Goal: Task Accomplishment & Management: Manage account settings

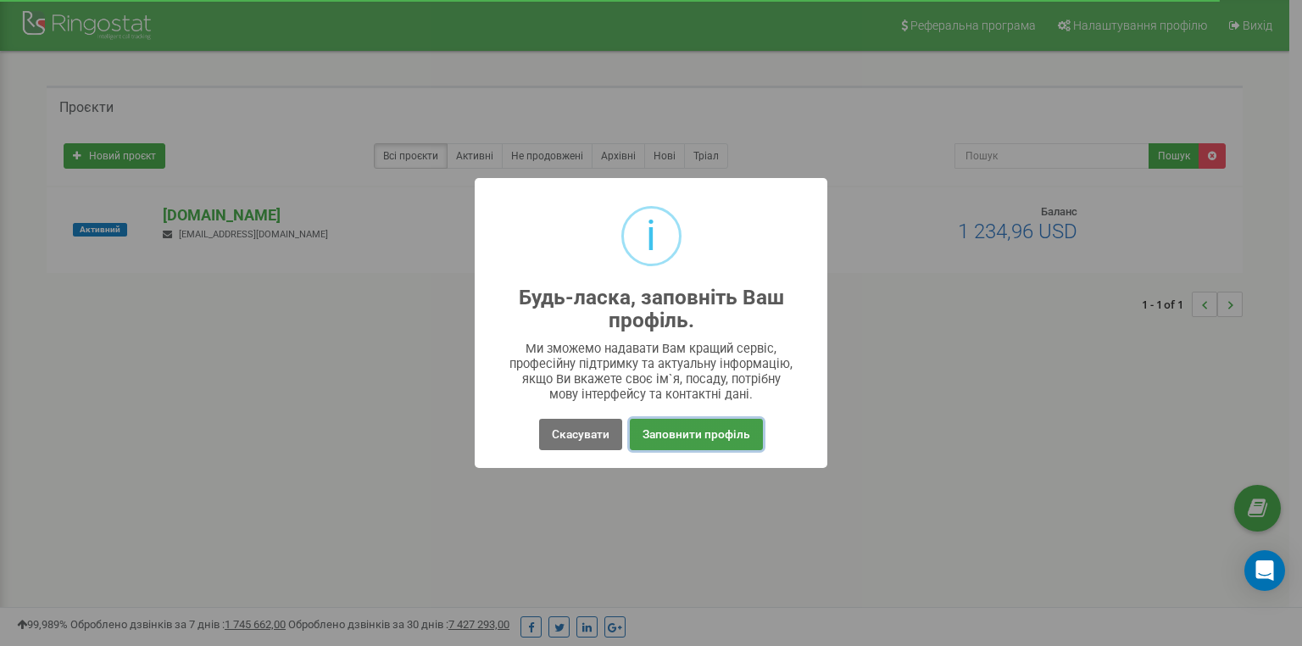
click at [672, 431] on button "Заповнити профіль" at bounding box center [696, 434] width 133 height 31
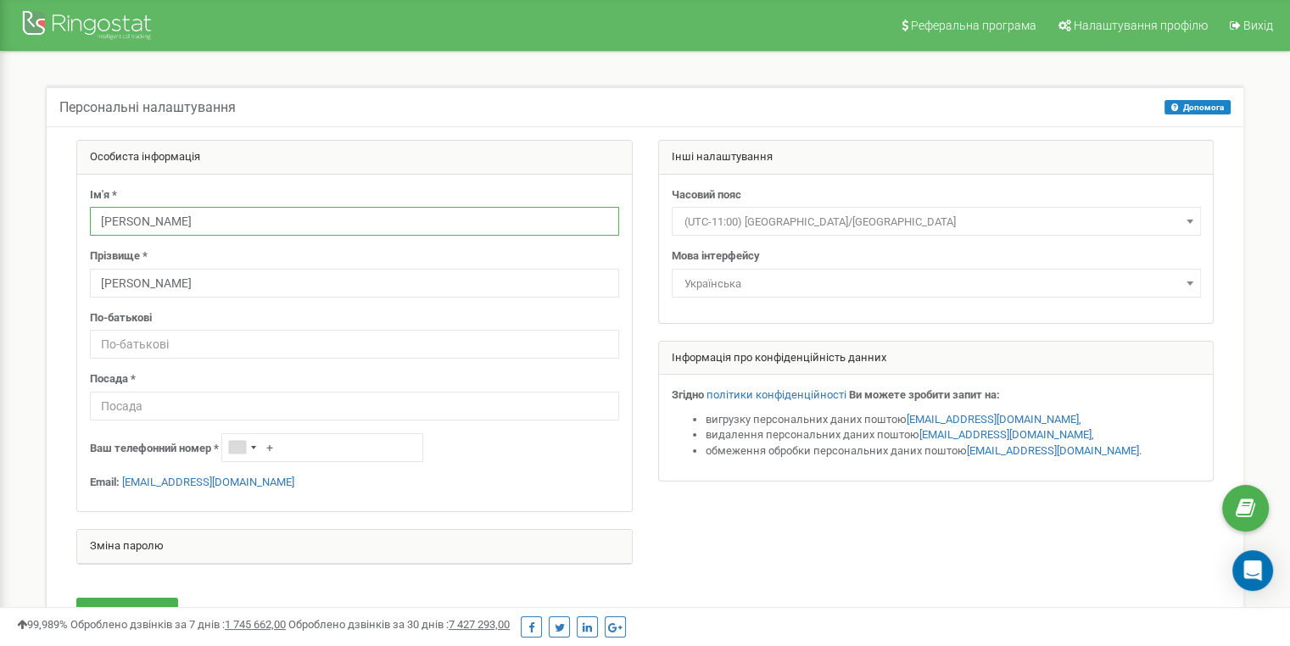
click at [270, 214] on input "[PERSON_NAME]" at bounding box center [354, 221] width 529 height 29
type input "Г"
type input "J"
type input "Олексій"
type input "[PERSON_NAME]"
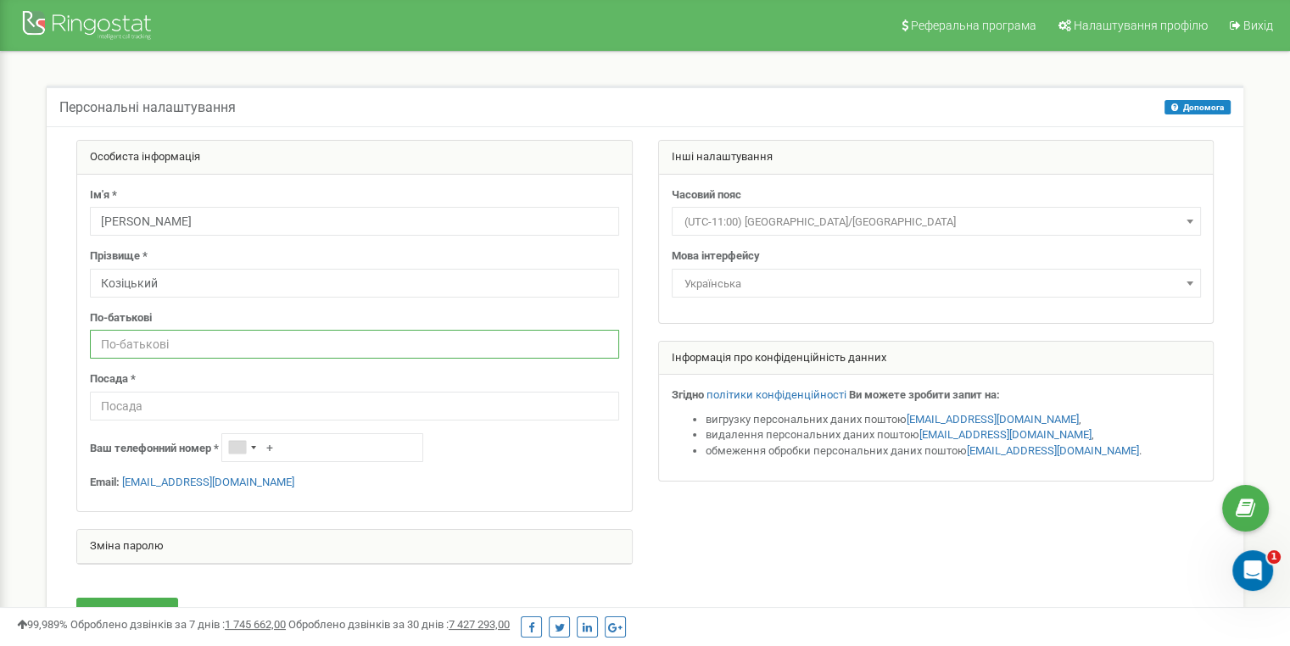
click at [255, 357] on input "text" at bounding box center [354, 344] width 529 height 29
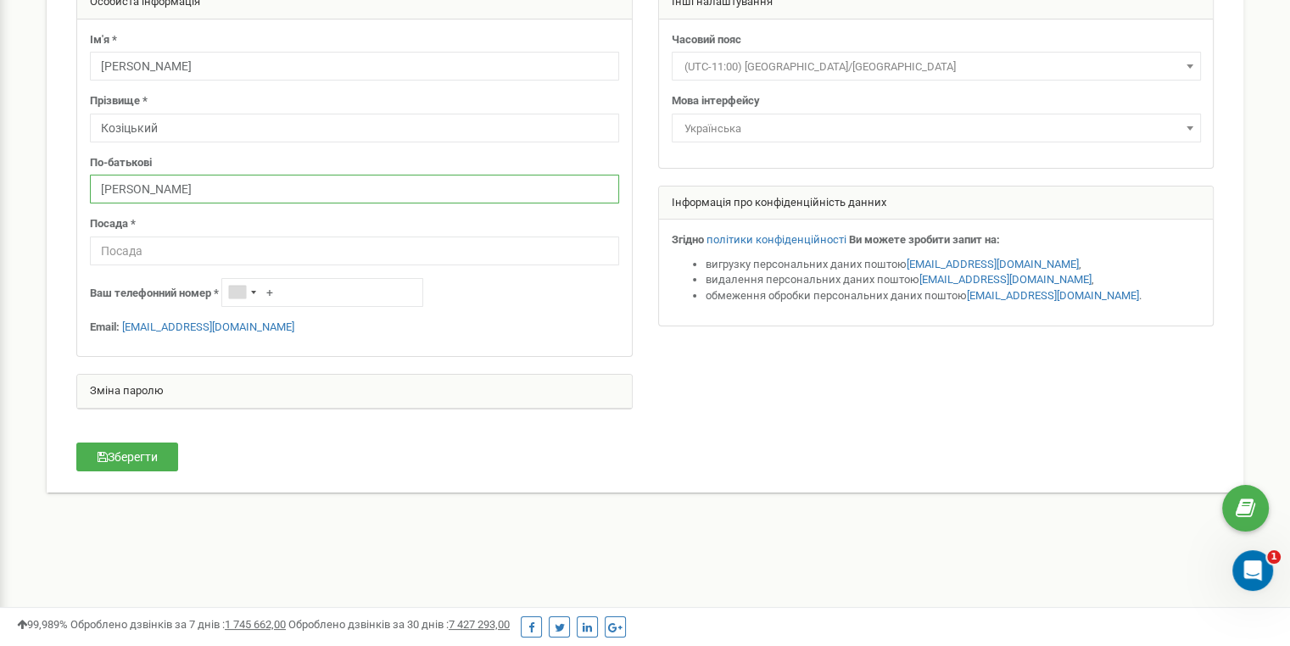
scroll to position [204, 0]
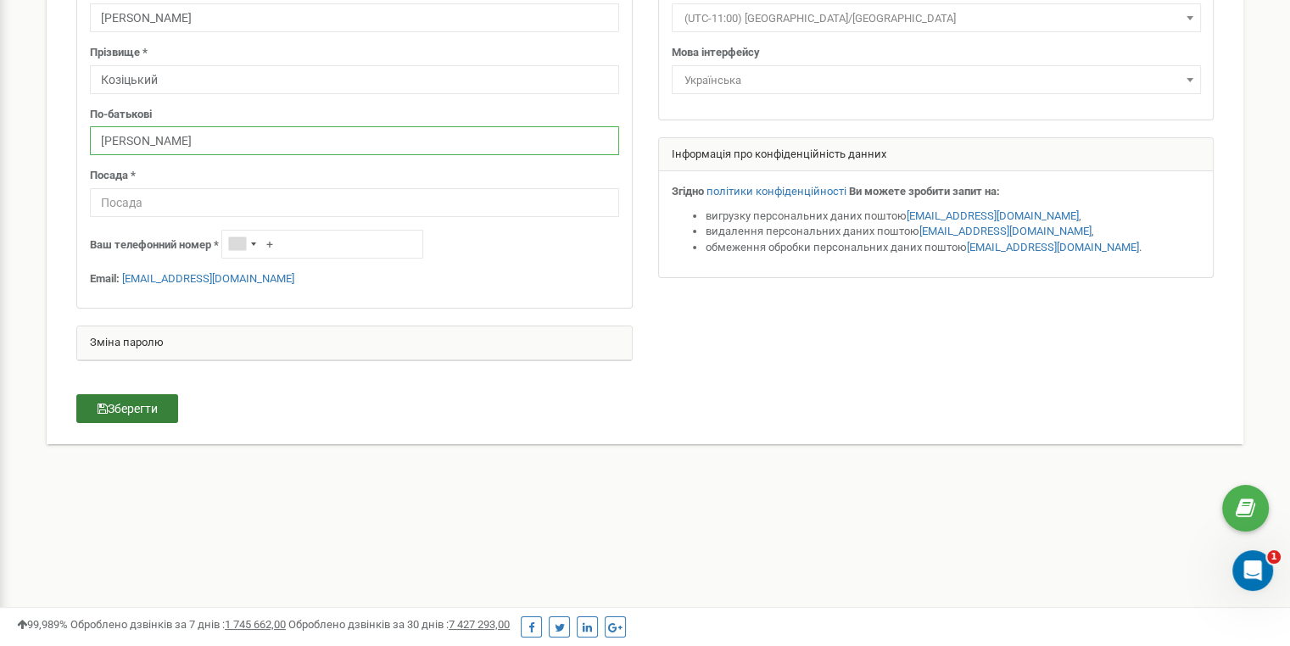
type input "Олегович"
click at [159, 407] on button "Зберегти" at bounding box center [127, 408] width 102 height 29
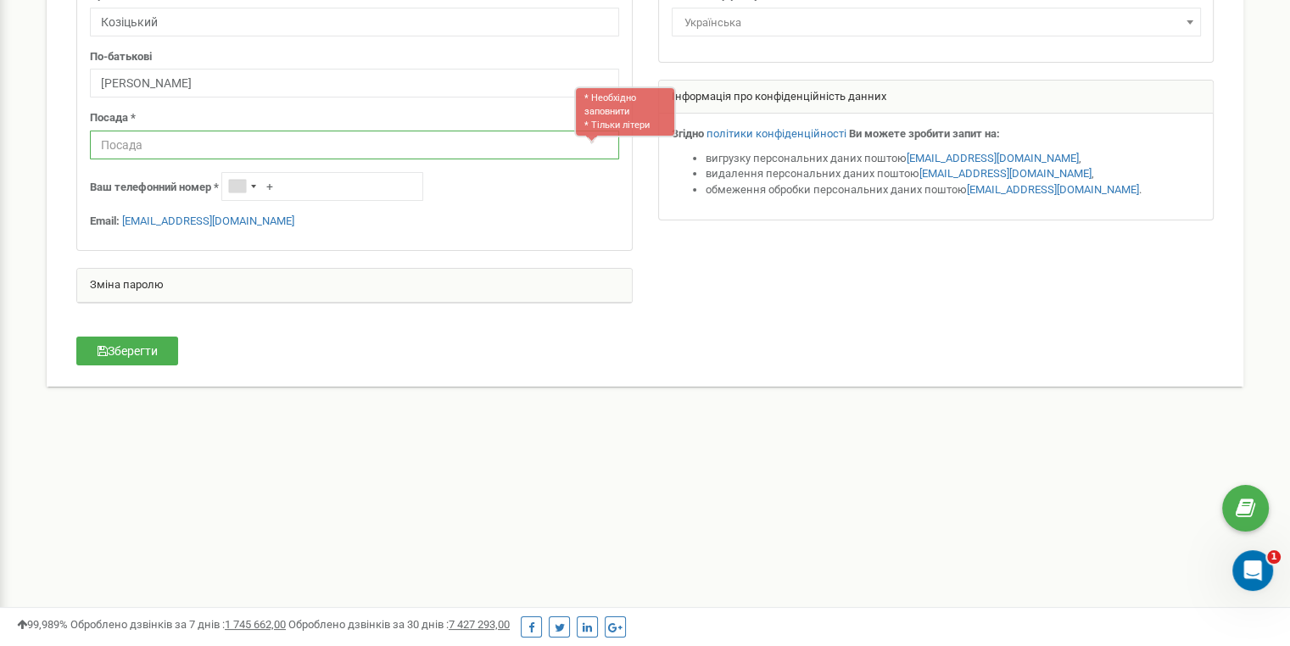
scroll to position [197, 0]
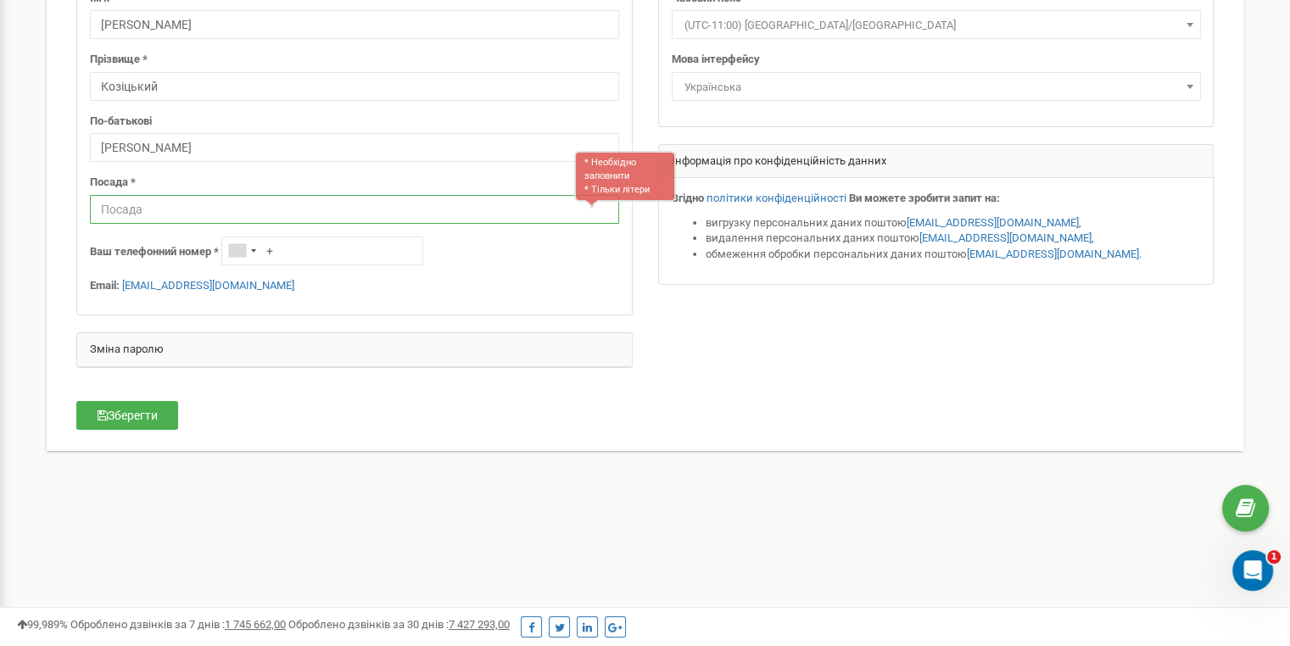
click at [197, 210] on input "text" at bounding box center [354, 209] width 529 height 29
type input "Менеджер"
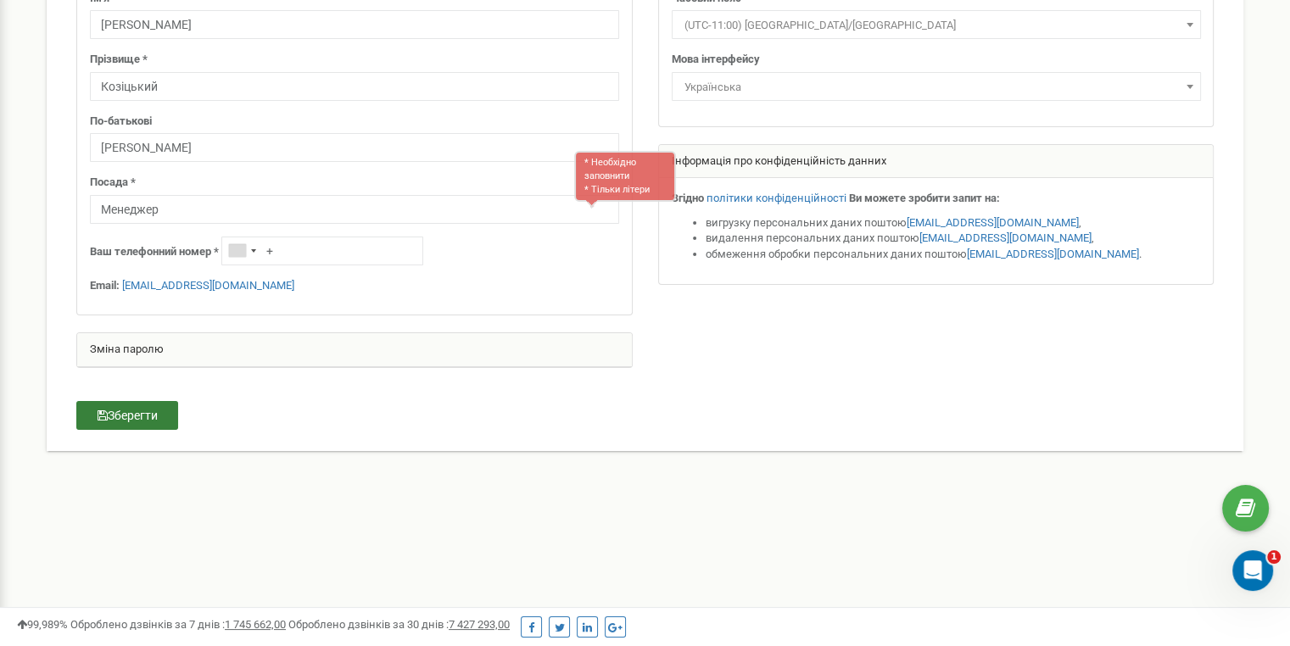
click at [138, 415] on button "Зберегти" at bounding box center [127, 415] width 102 height 29
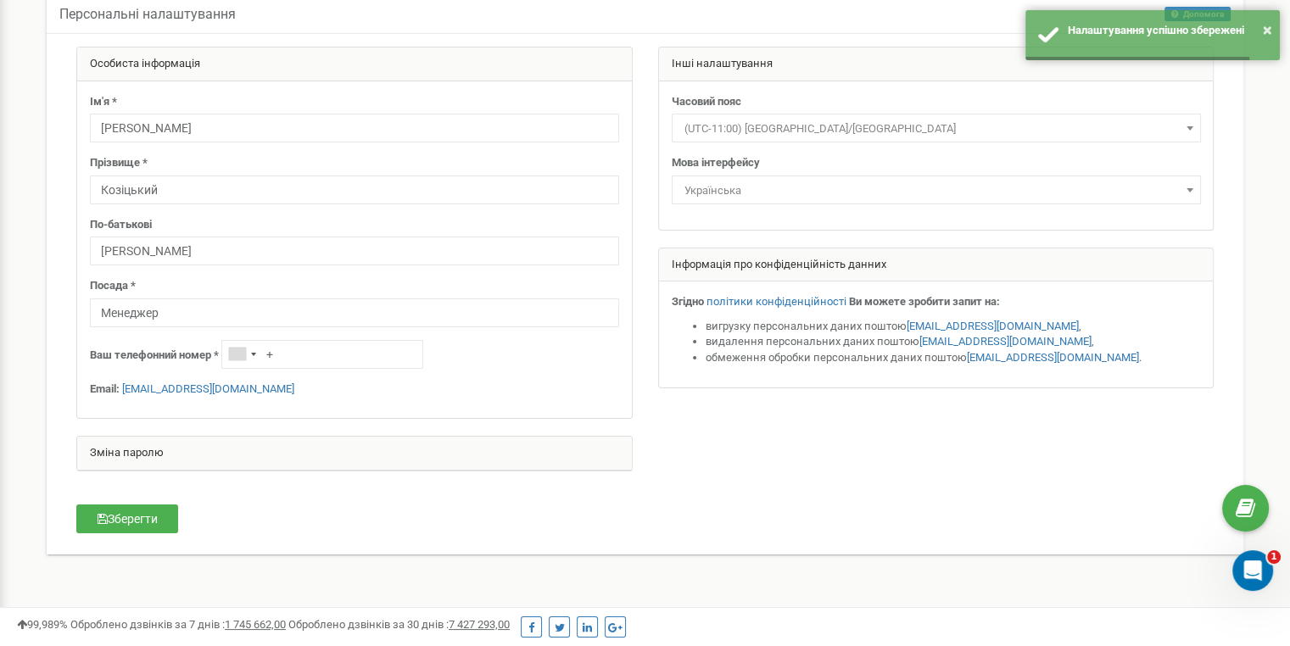
scroll to position [0, 0]
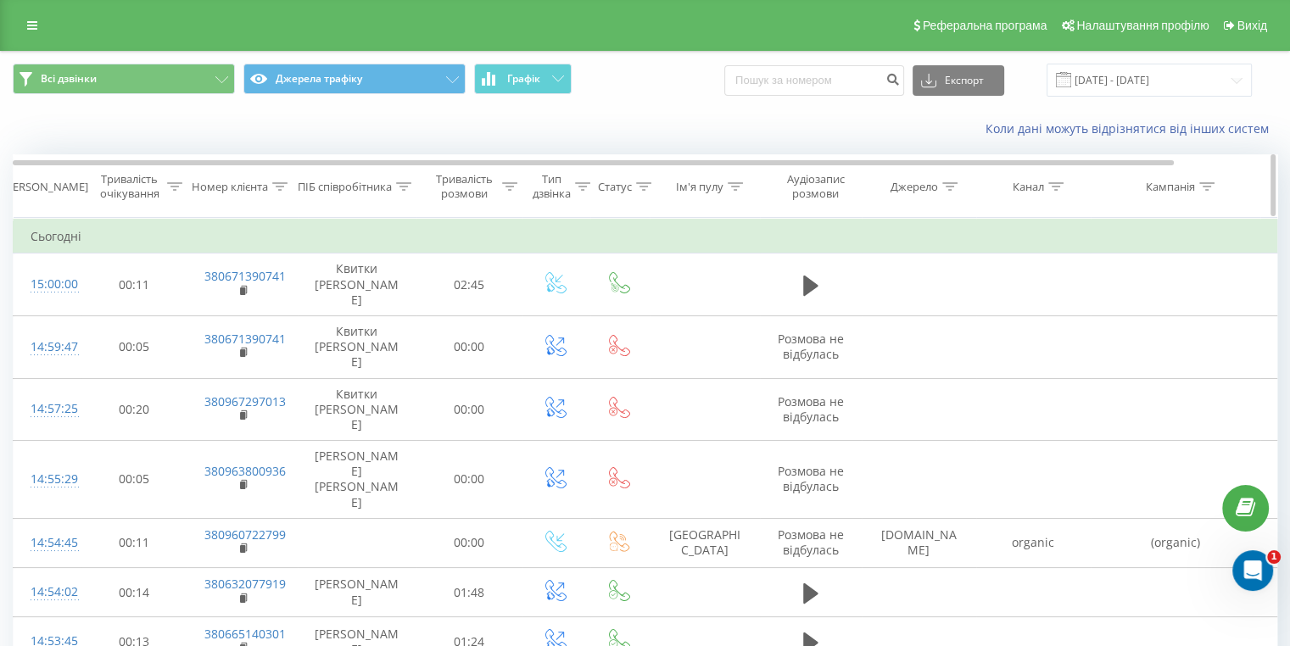
click at [362, 181] on div "ПІБ співробітника" at bounding box center [345, 187] width 94 height 14
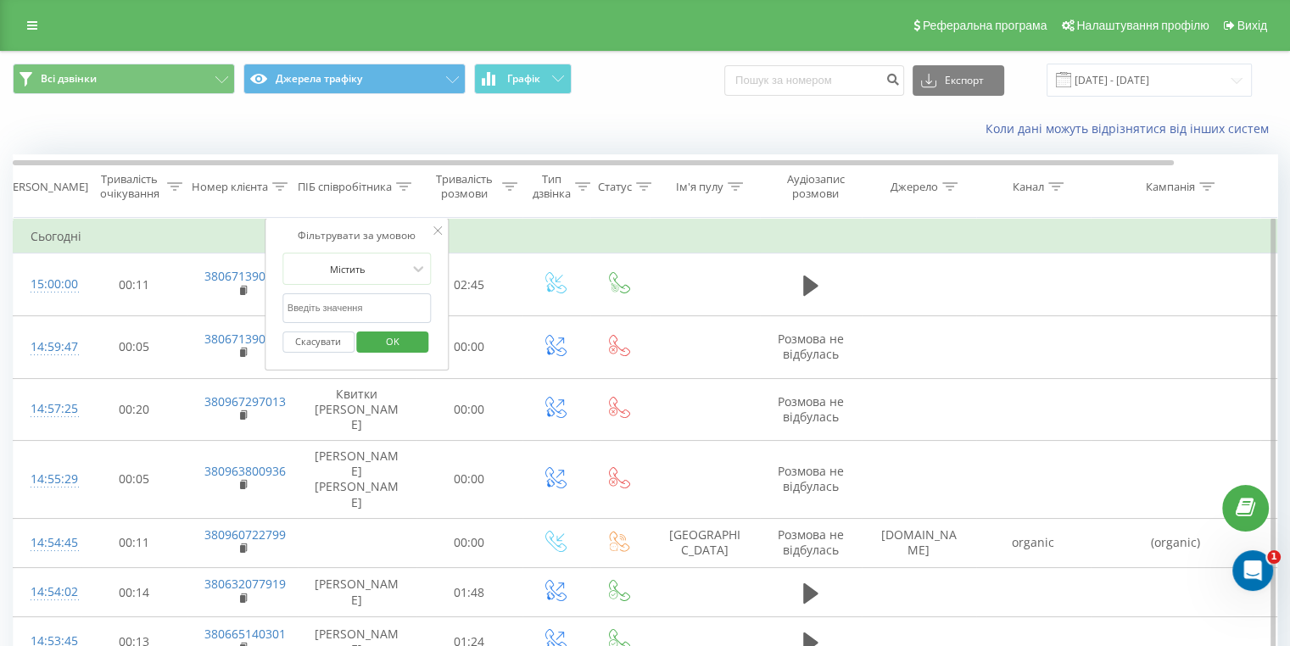
click at [374, 311] on input "text" at bounding box center [356, 308] width 149 height 30
type input "[PERSON_NAME]"
click at [383, 342] on span "OK" at bounding box center [392, 341] width 47 height 26
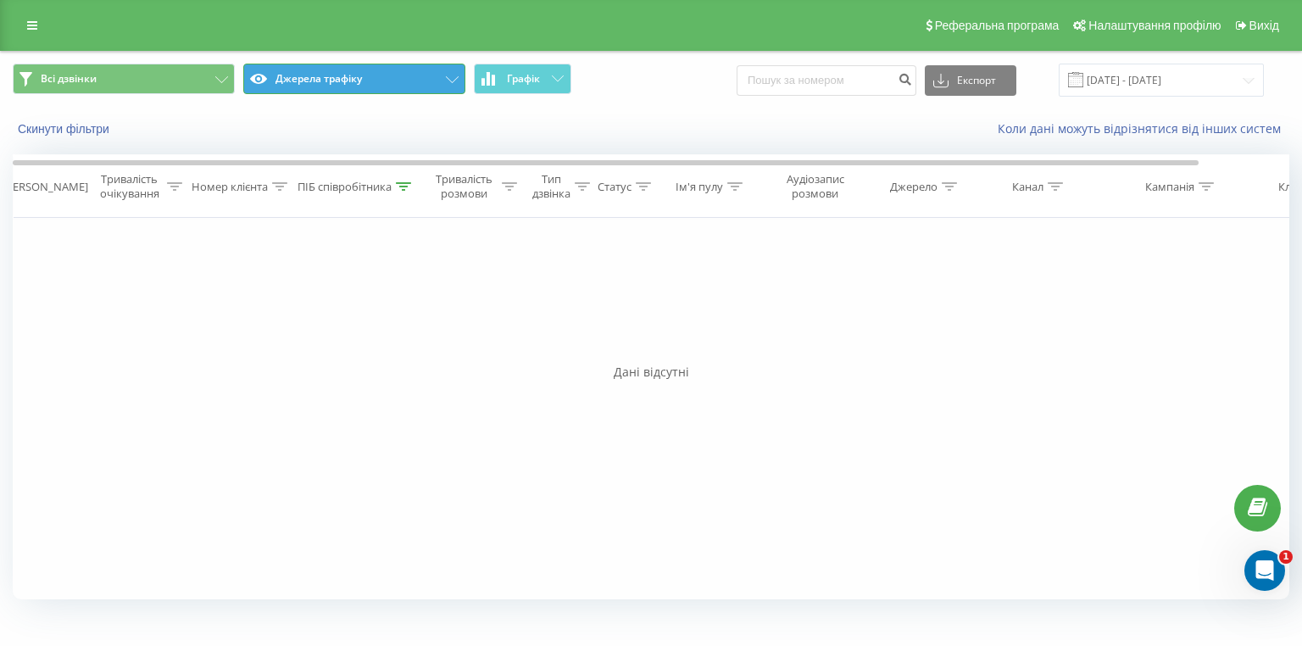
click at [438, 81] on button "Джерела трафіку" at bounding box center [354, 79] width 222 height 31
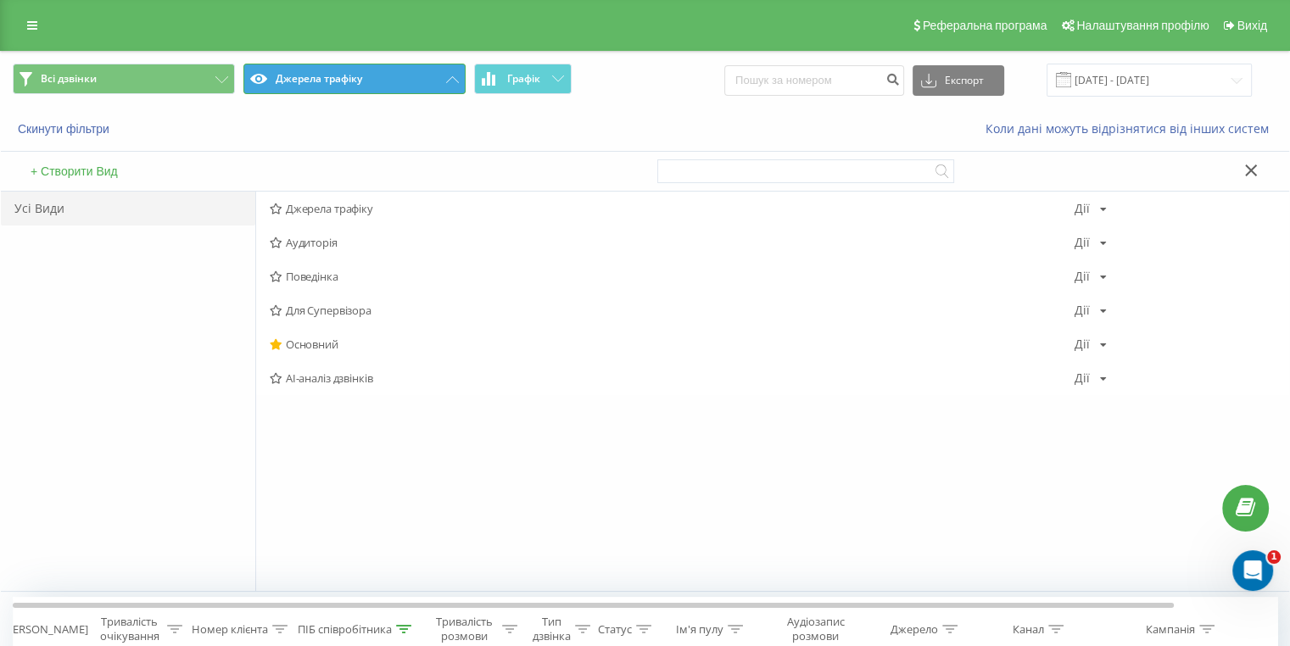
click at [438, 81] on button "Джерела трафіку" at bounding box center [354, 79] width 222 height 31
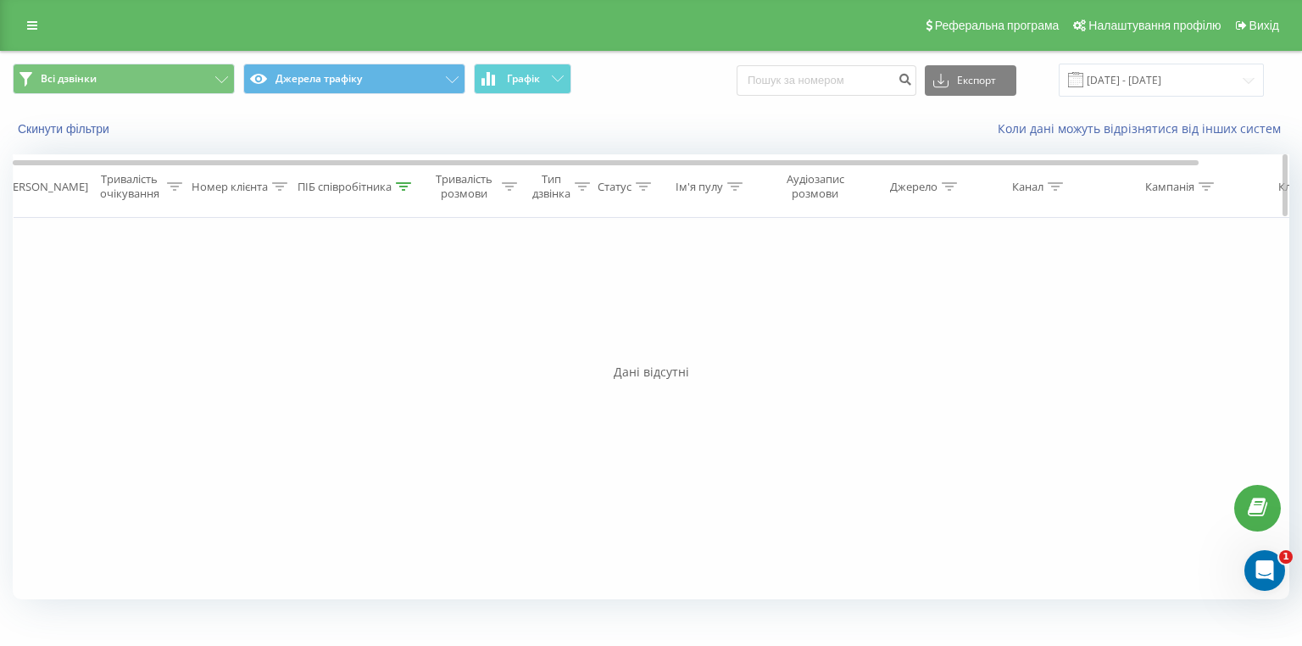
click at [376, 194] on div "ПІБ співробітника" at bounding box center [345, 187] width 94 height 14
click at [322, 343] on button "Скасувати" at bounding box center [318, 342] width 72 height 21
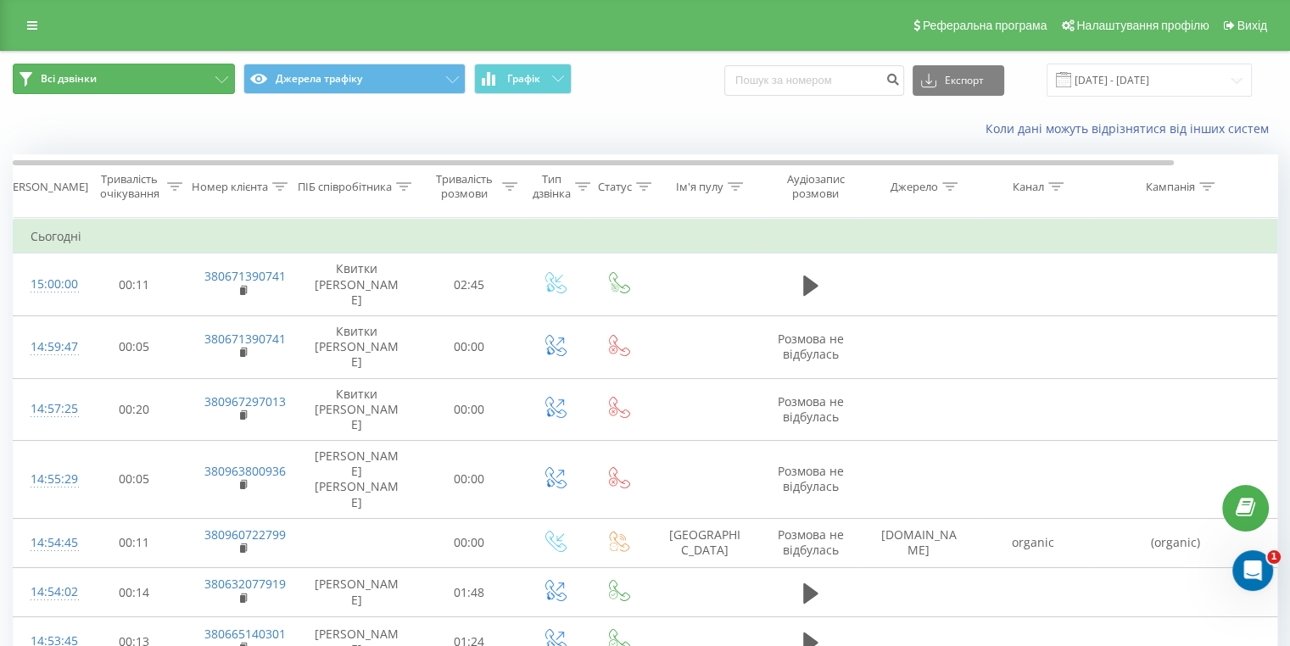
click at [114, 70] on button "Всі дзвінки" at bounding box center [124, 79] width 222 height 31
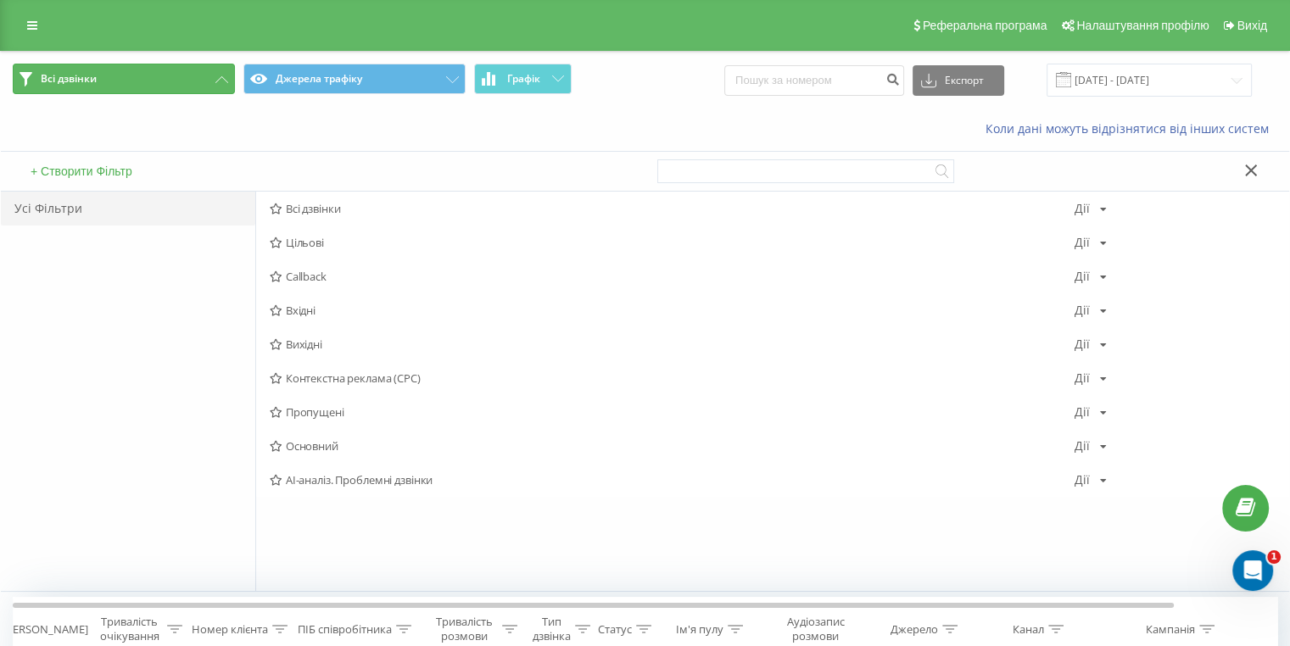
click at [118, 76] on button "Всі дзвінки" at bounding box center [124, 79] width 222 height 31
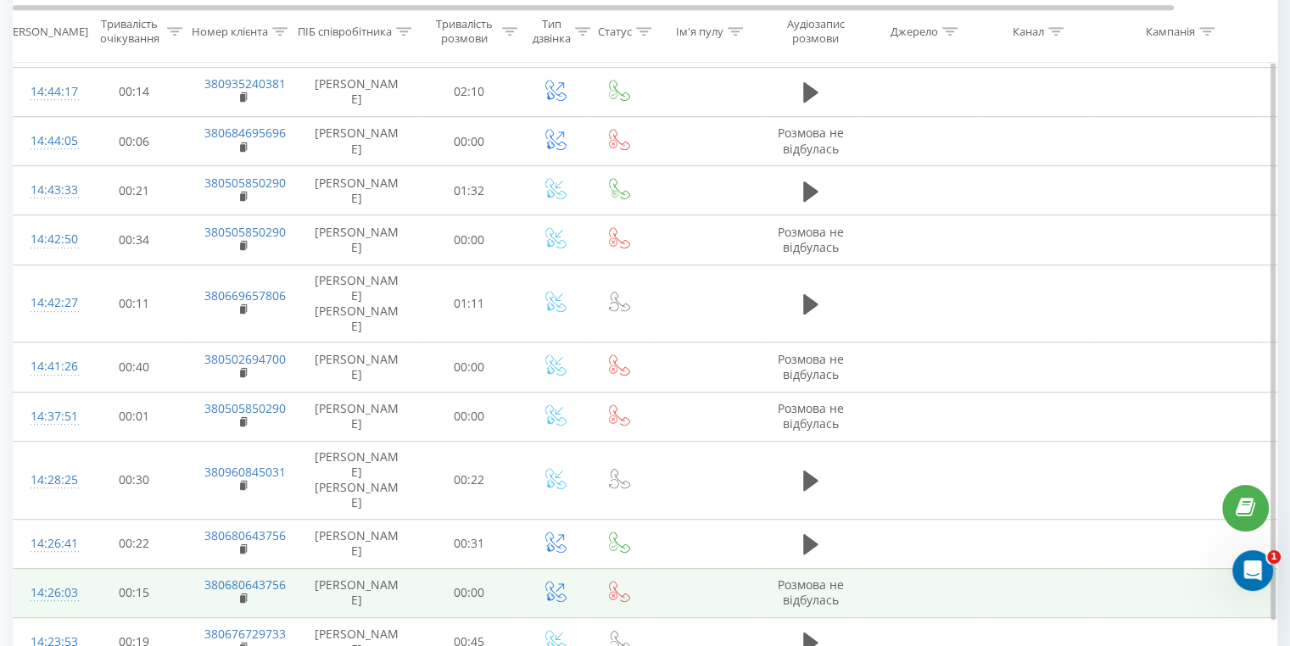
scroll to position [912, 0]
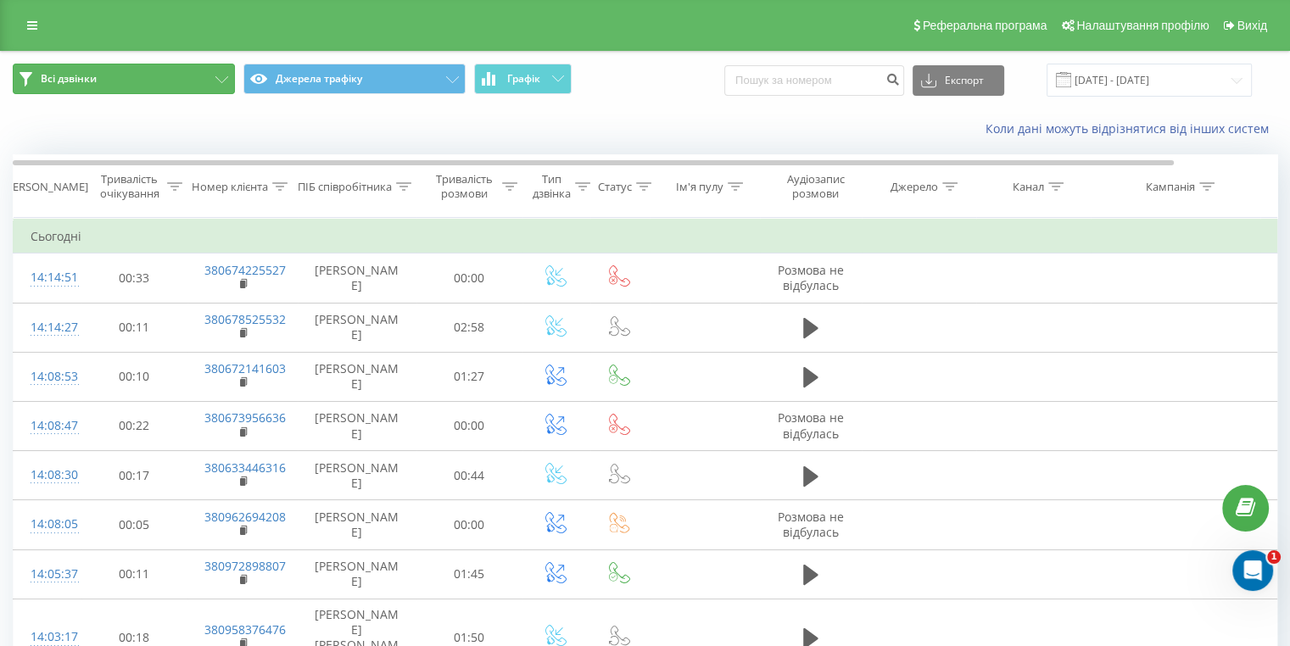
click at [124, 73] on button "Всі дзвінки" at bounding box center [124, 79] width 222 height 31
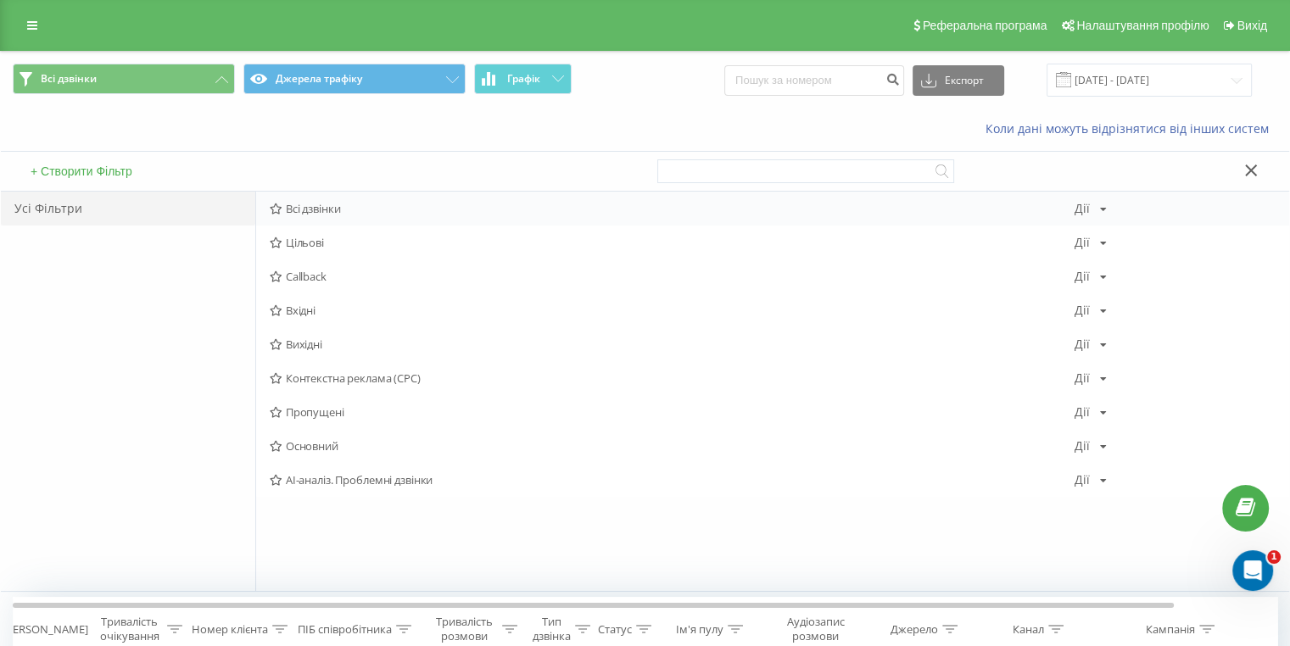
click at [318, 213] on span "Всі дзвінки" at bounding box center [672, 209] width 805 height 12
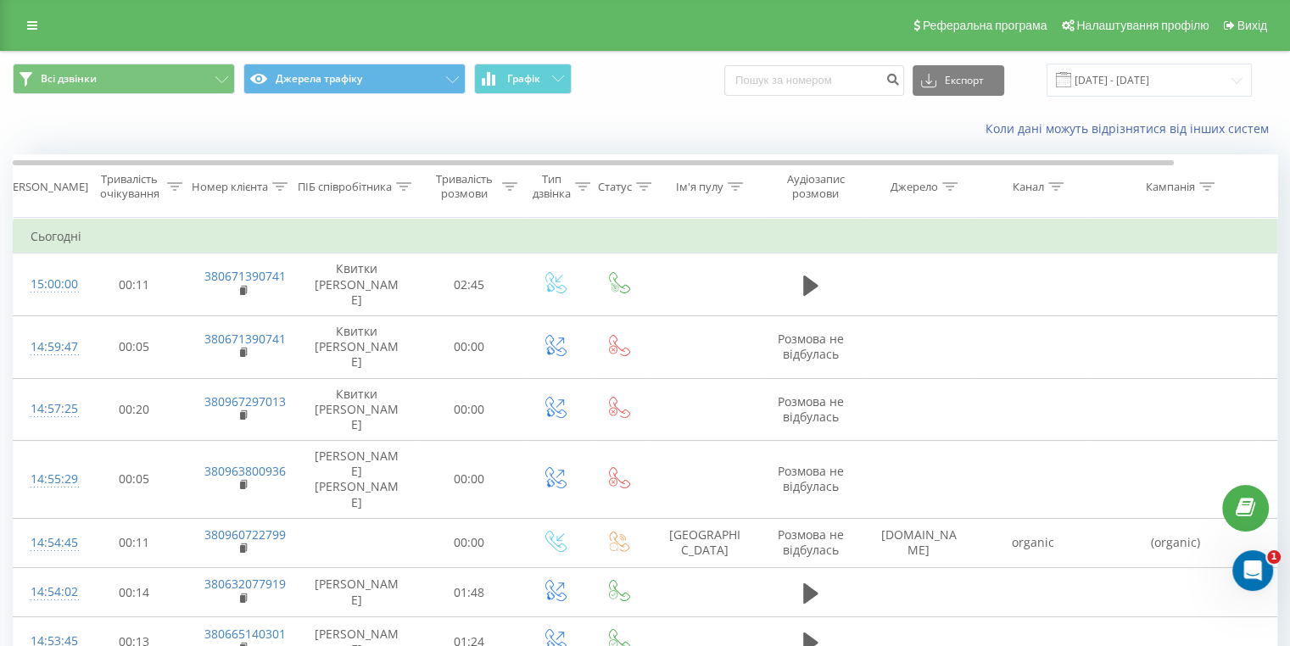
click at [13, 32] on div "Реферальна програма Налаштування профілю Вихід" at bounding box center [645, 25] width 1290 height 51
click at [31, 25] on icon at bounding box center [32, 26] width 10 height 12
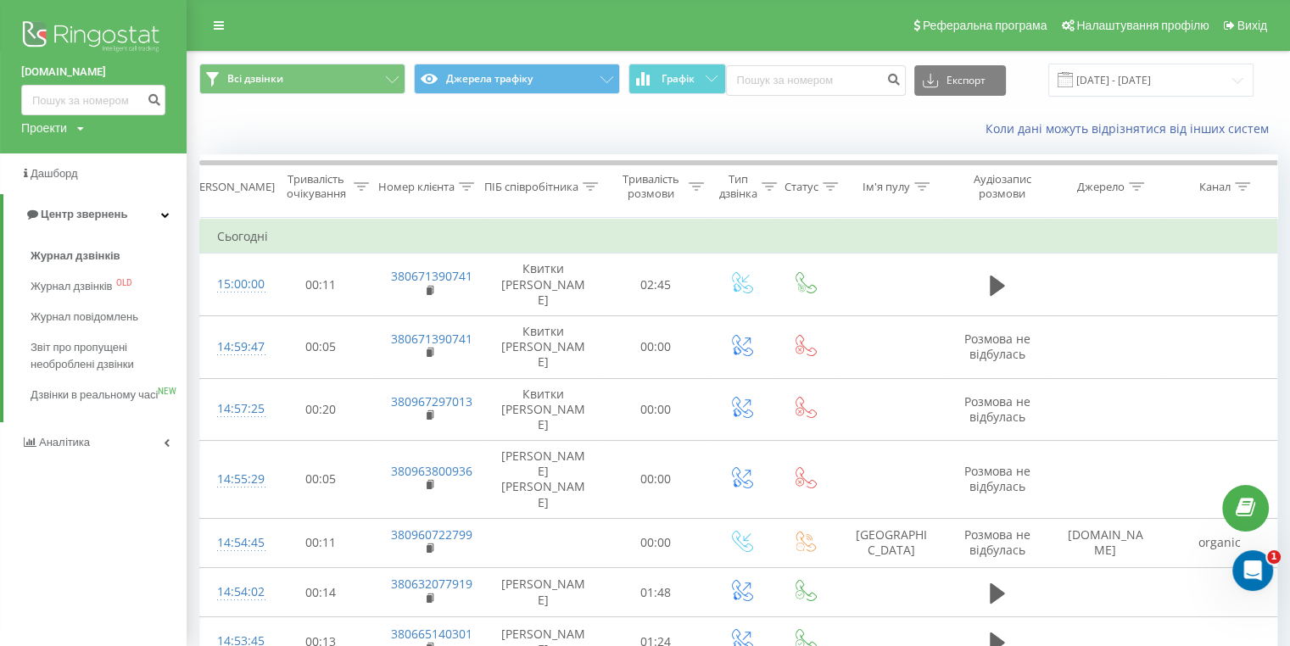
click at [684, 43] on div "Реферальна програма Налаштування профілю Вихід" at bounding box center [645, 25] width 1290 height 51
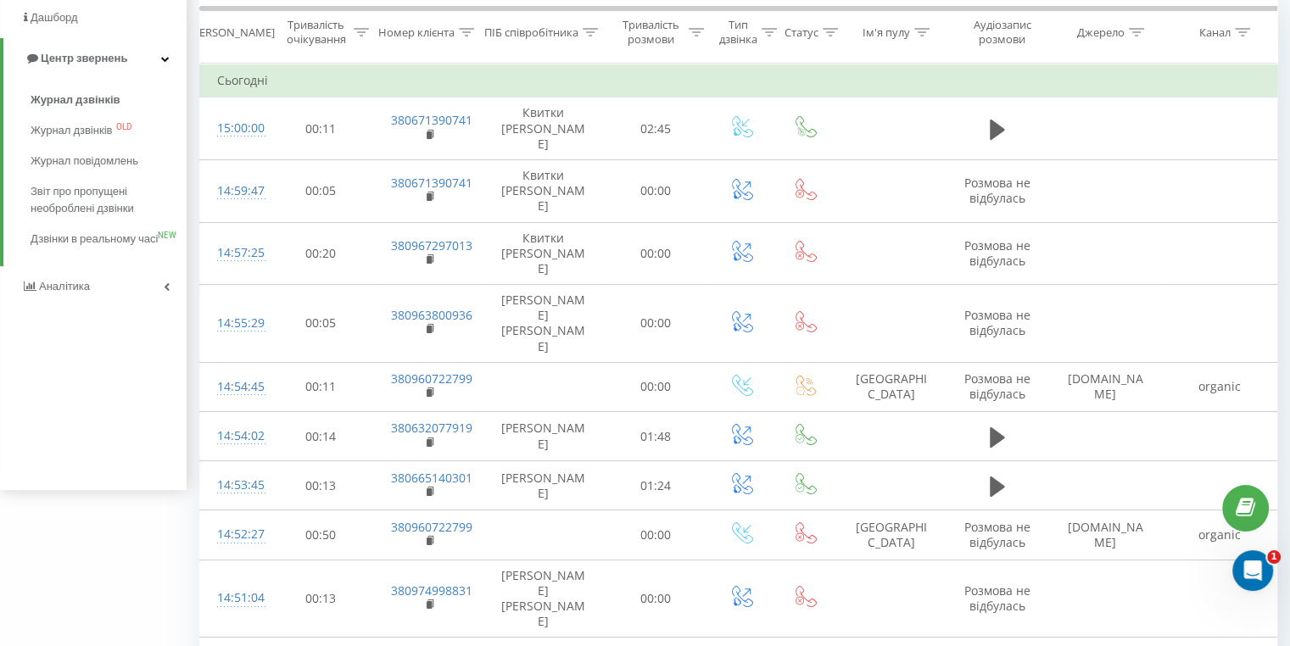
scroll to position [204, 0]
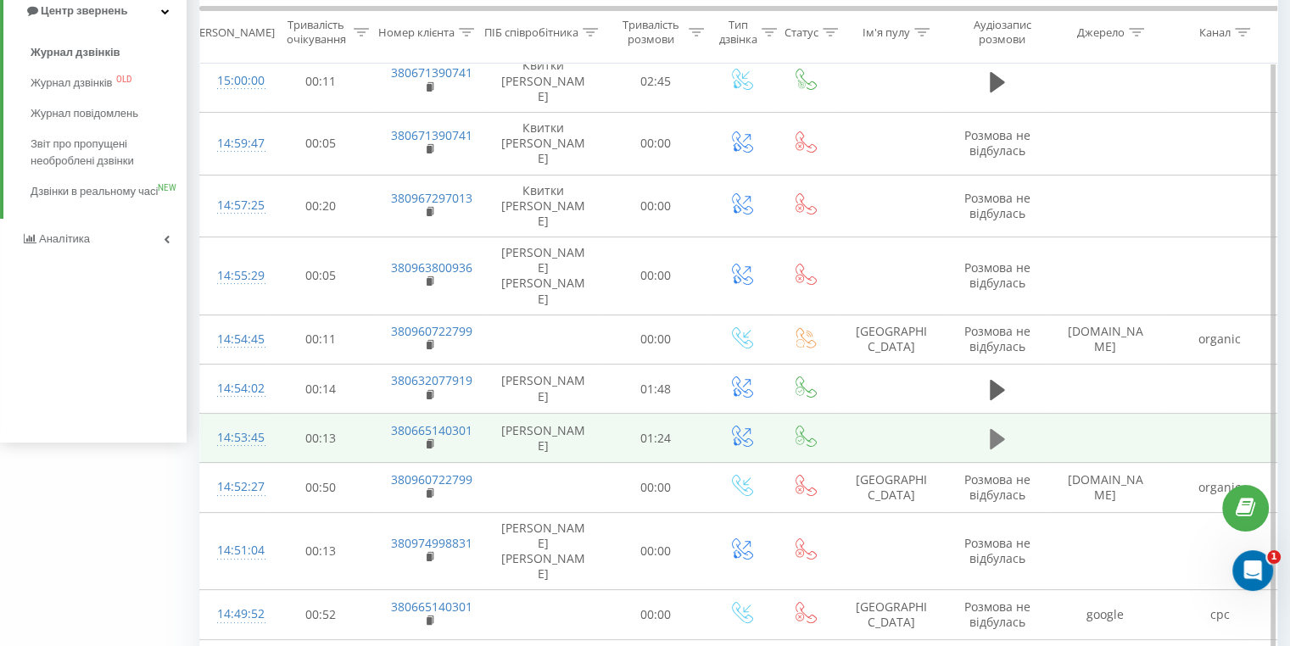
click at [997, 429] on icon at bounding box center [997, 439] width 15 height 20
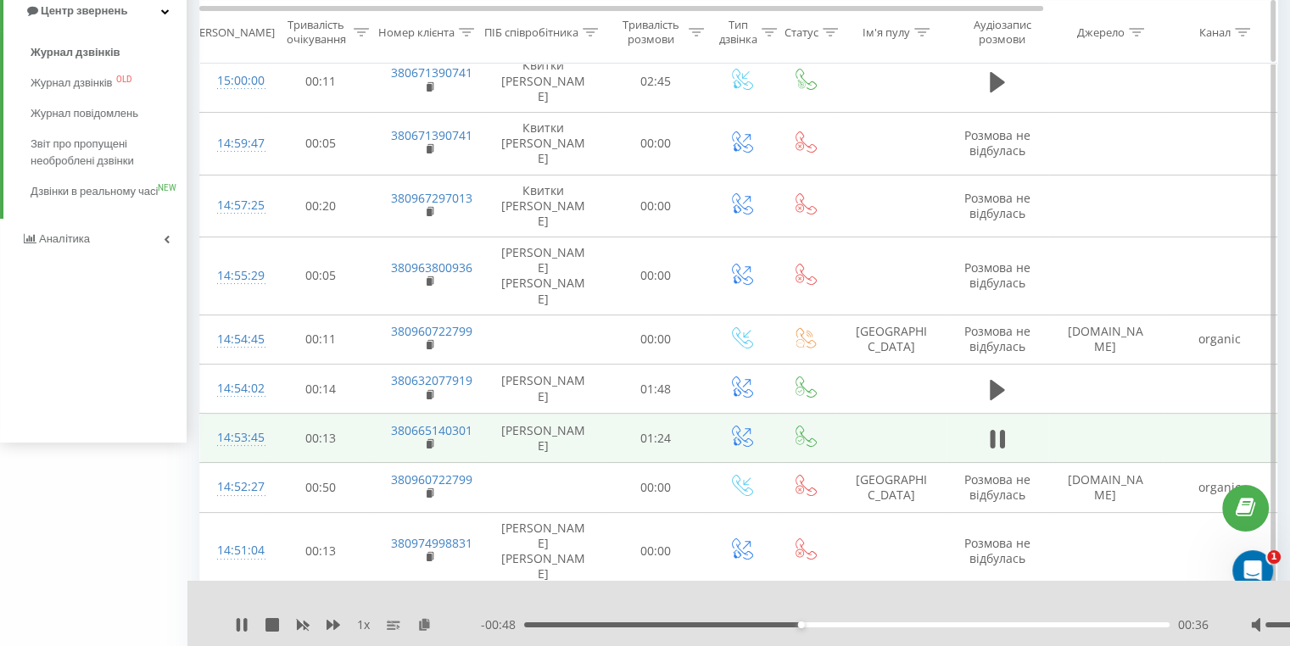
click at [596, 39] on div "ПІБ співробітника" at bounding box center [541, 32] width 114 height 14
click at [544, 168] on div "Скасувати OK" at bounding box center [543, 187] width 149 height 38
click at [545, 159] on input "text" at bounding box center [543, 153] width 149 height 30
type input "г"
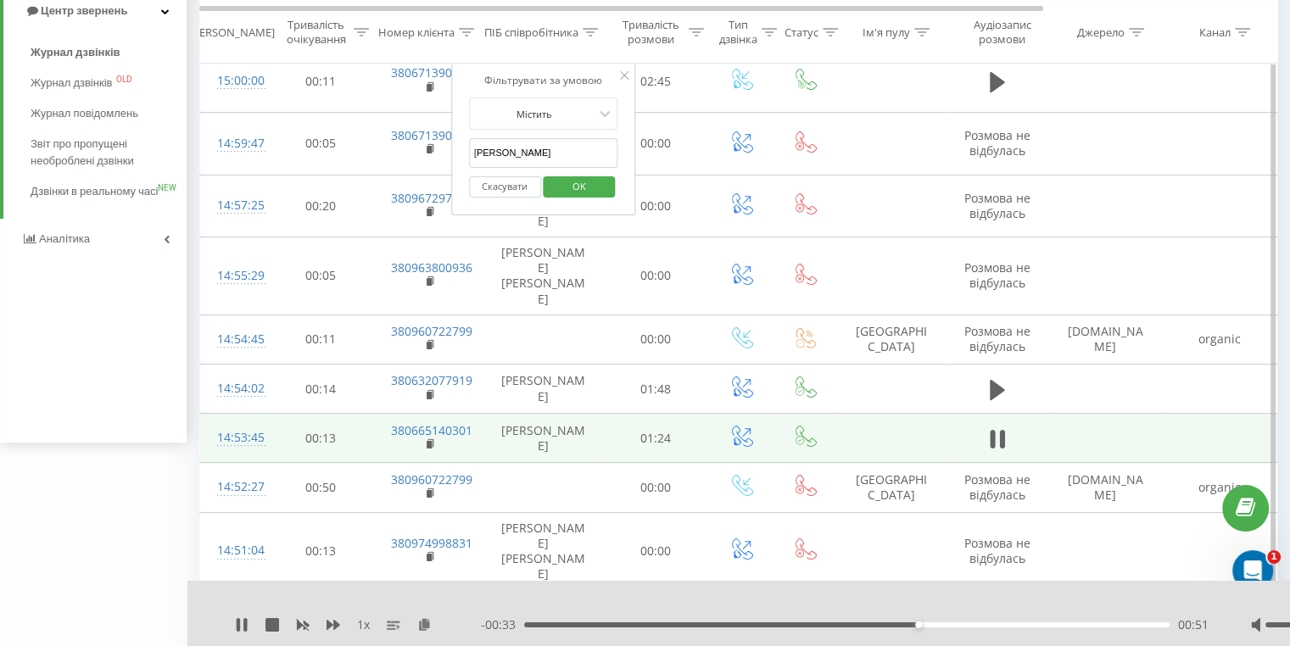
type input "[PERSON_NAME]"
click at [594, 187] on span "OK" at bounding box center [578, 186] width 47 height 26
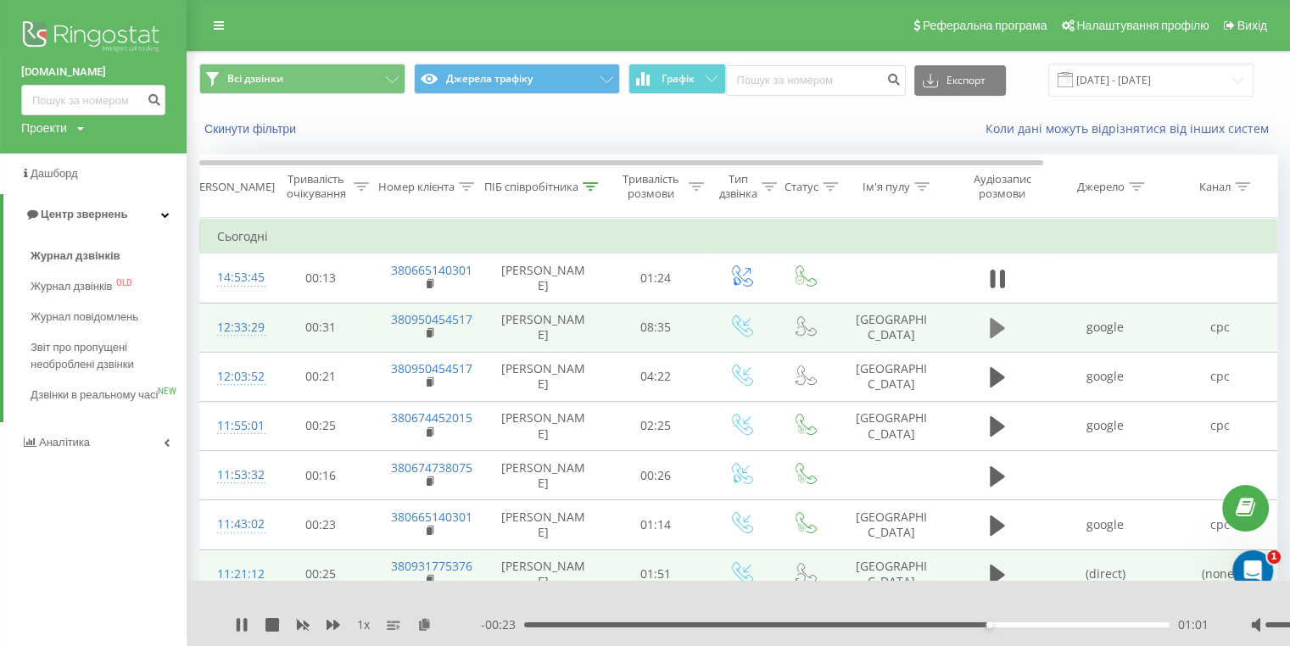
click at [1007, 330] on button at bounding box center [996, 327] width 25 height 25
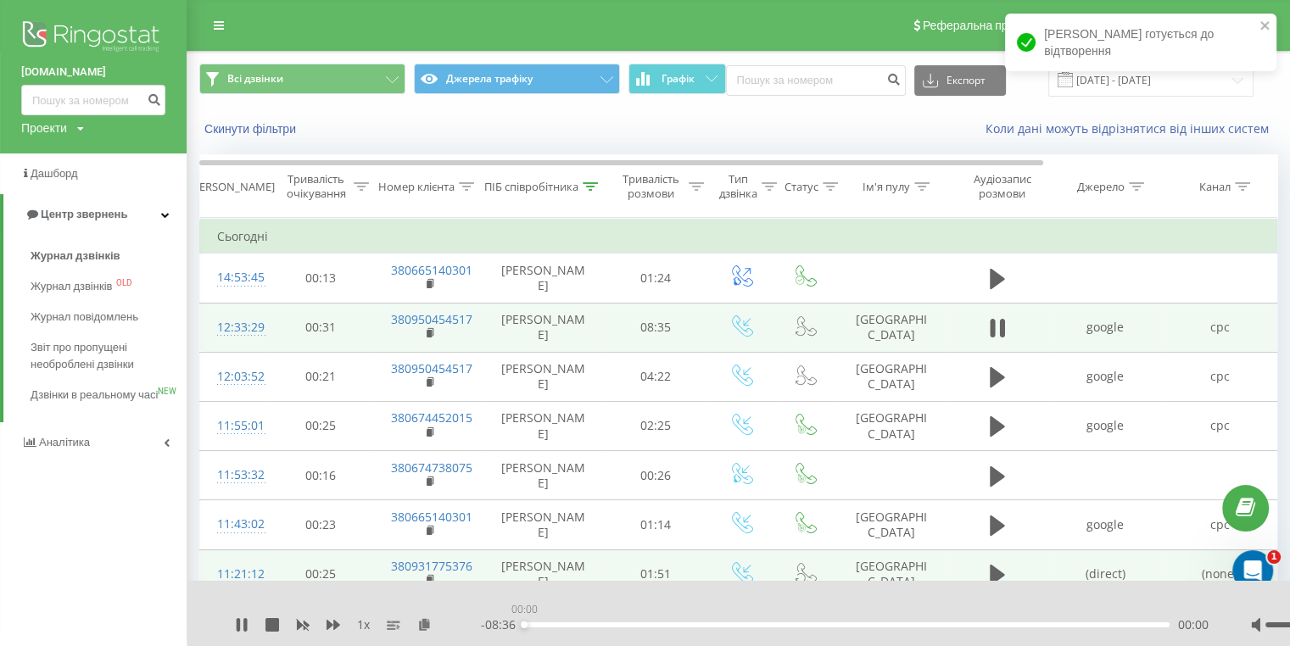
drag, startPoint x: 550, startPoint y: 623, endPoint x: 576, endPoint y: 623, distance: 25.4
click at [553, 623] on div "00:00" at bounding box center [846, 624] width 645 height 5
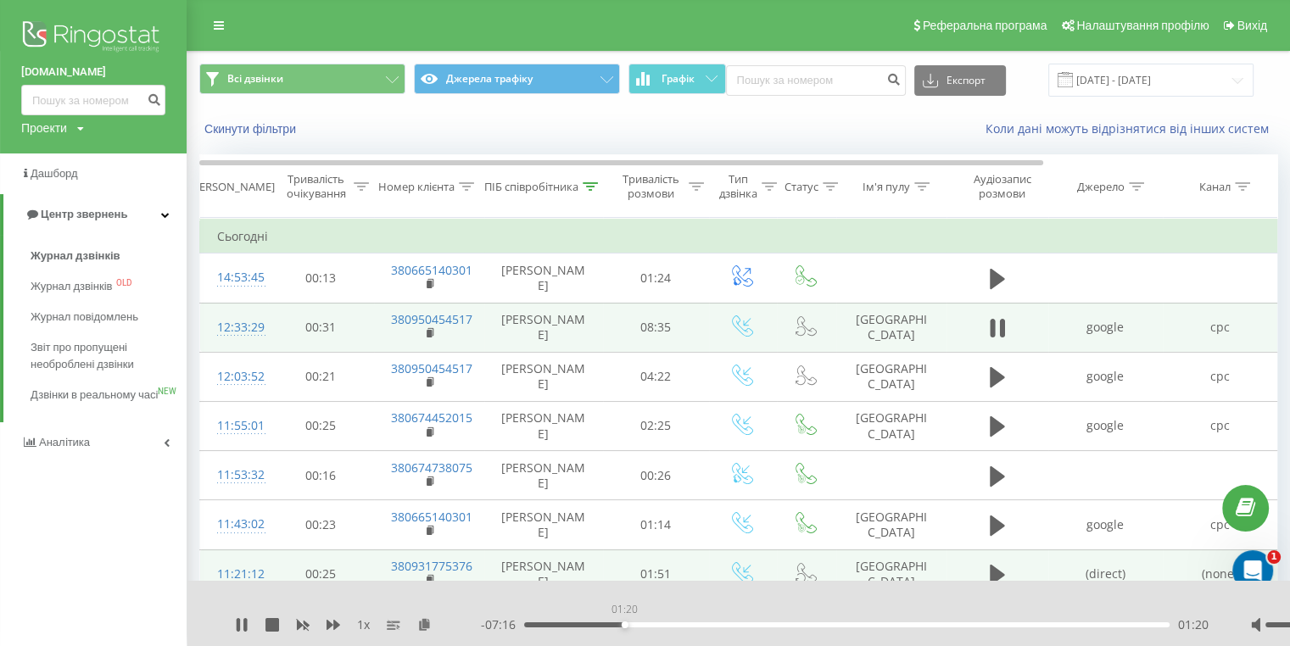
click at [624, 624] on div "01:20" at bounding box center [846, 624] width 645 height 5
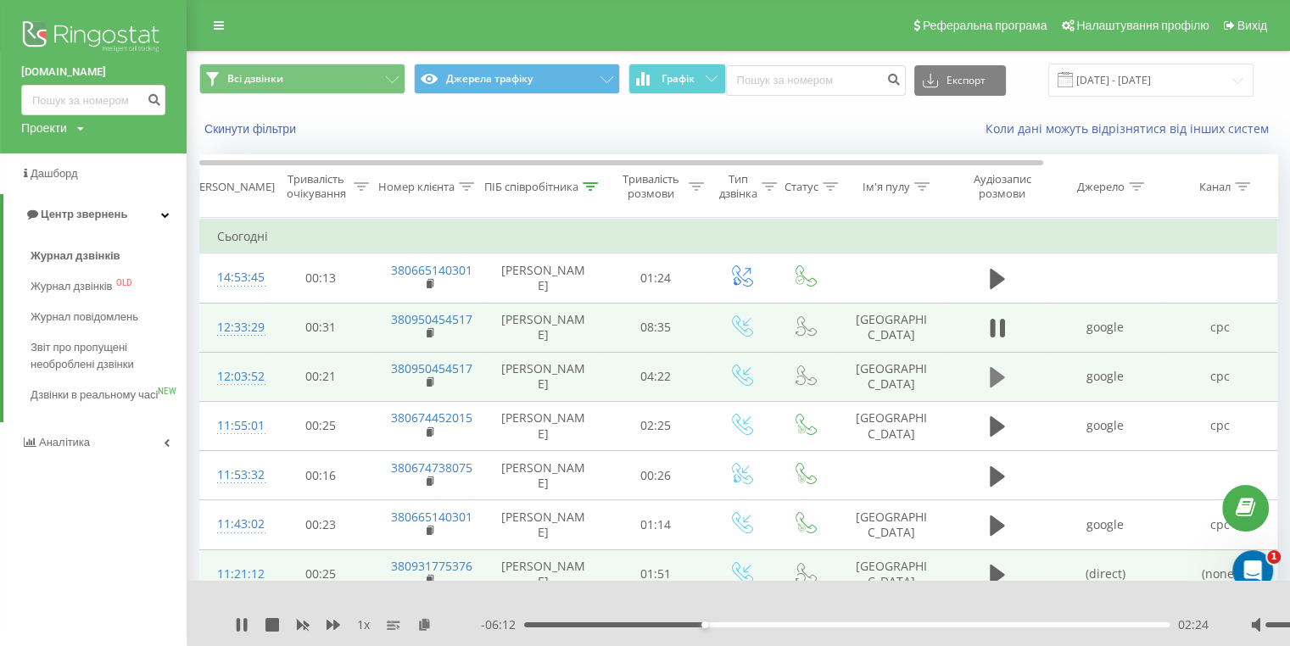
click at [997, 380] on icon at bounding box center [997, 377] width 15 height 20
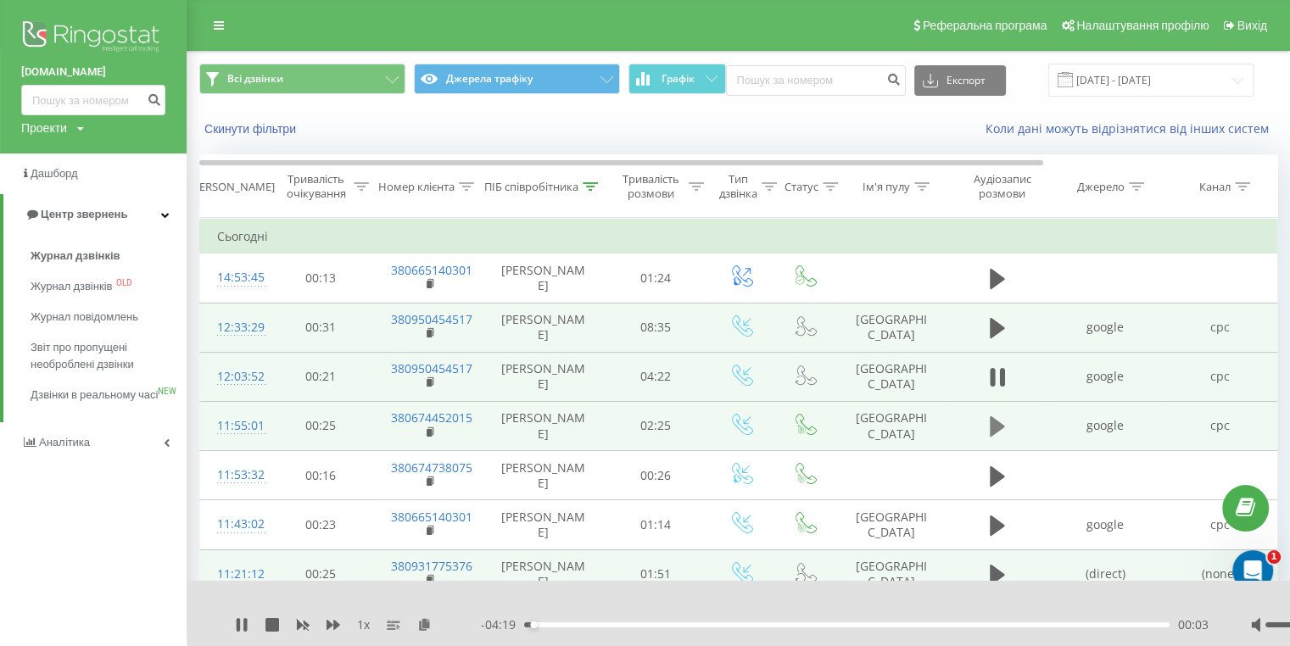
click at [997, 423] on icon at bounding box center [997, 426] width 15 height 20
click at [998, 429] on icon at bounding box center [997, 427] width 15 height 24
click at [998, 429] on icon at bounding box center [997, 426] width 15 height 20
click at [998, 429] on icon at bounding box center [997, 427] width 15 height 24
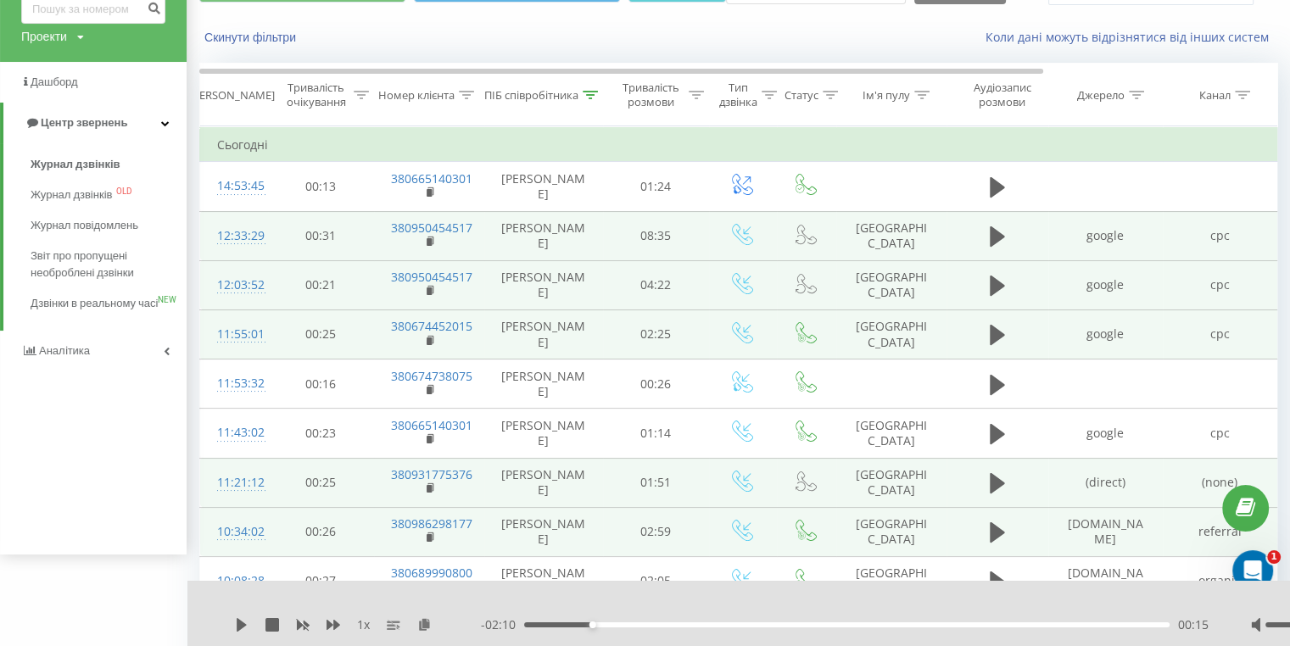
scroll to position [204, 0]
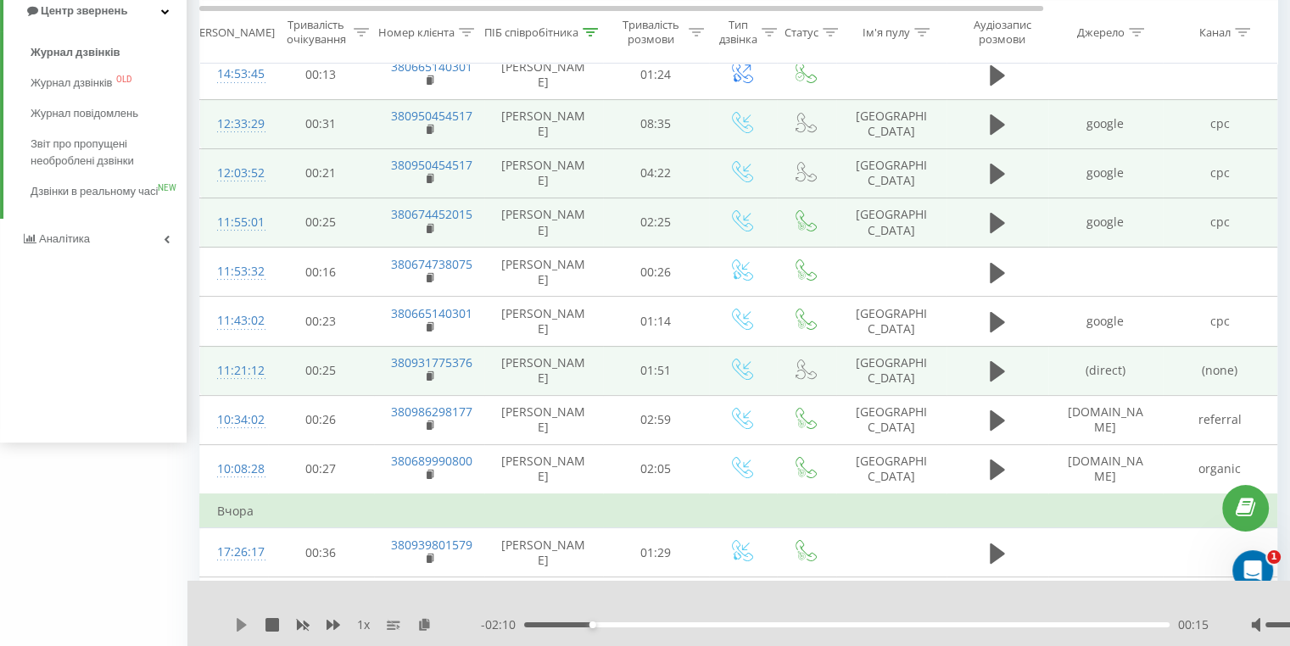
click at [248, 627] on icon at bounding box center [242, 625] width 14 height 14
click at [368, 628] on span "1 x" at bounding box center [363, 624] width 13 height 17
click at [364, 623] on span "1 x" at bounding box center [363, 624] width 13 height 17
drag, startPoint x: 1274, startPoint y: 627, endPoint x: 1298, endPoint y: 622, distance: 24.3
click at [1290, 443] on html "[DOMAIN_NAME] Проекти [DOMAIN_NAME] Дашборд Центр звернень Журнал дзвінків Журн…" at bounding box center [645, 119] width 1290 height 646
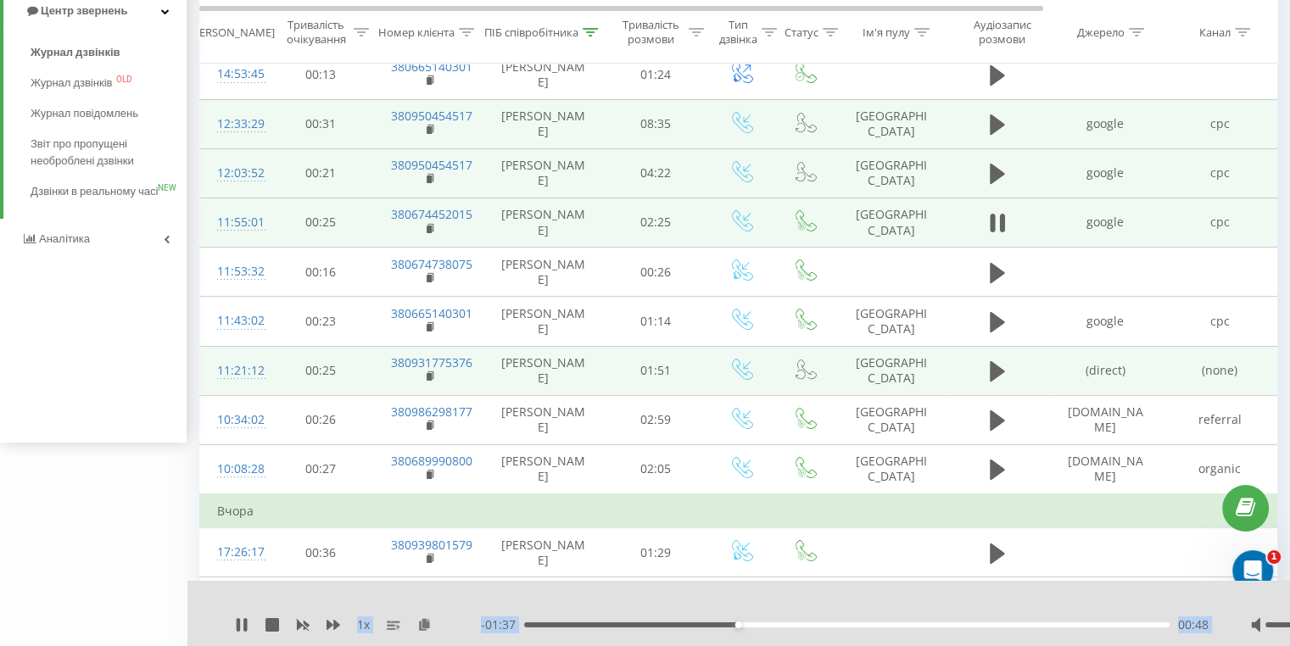
click at [772, 622] on div "00:48" at bounding box center [846, 624] width 645 height 5
